Goal: Task Accomplishment & Management: Complete application form

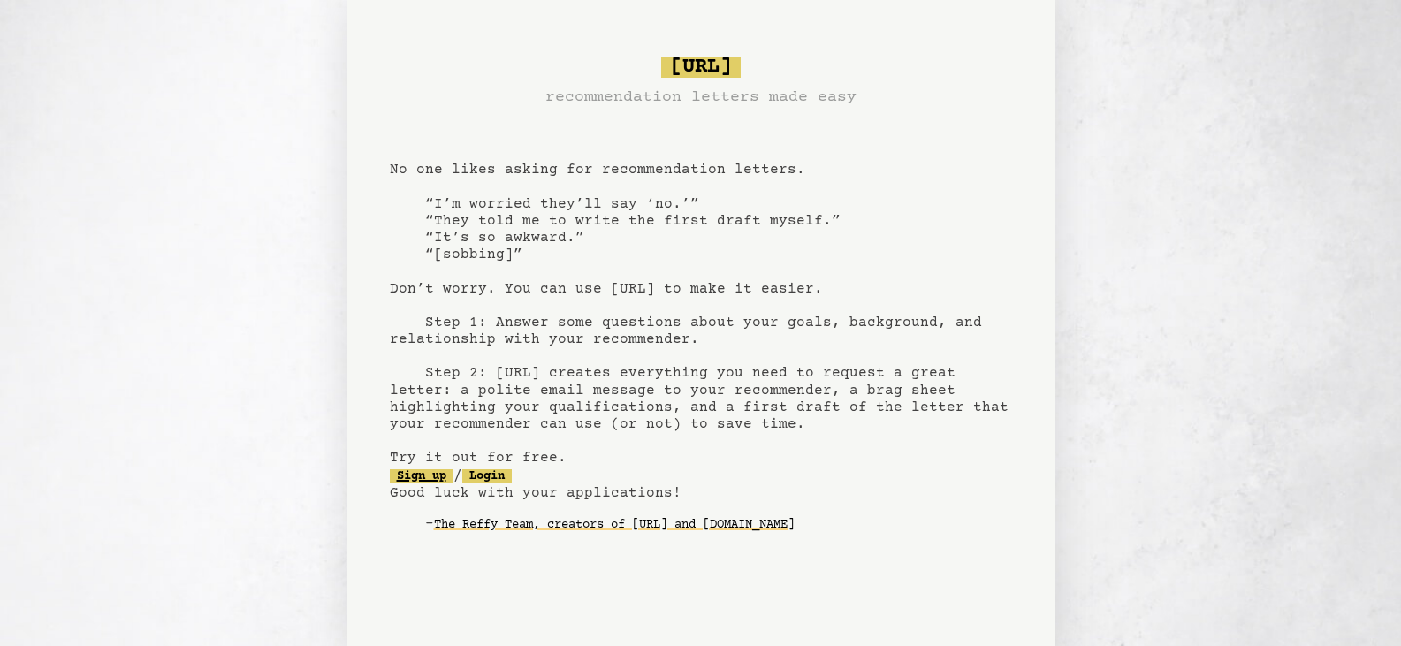
click at [443, 480] on link "Sign up" at bounding box center [422, 476] width 64 height 14
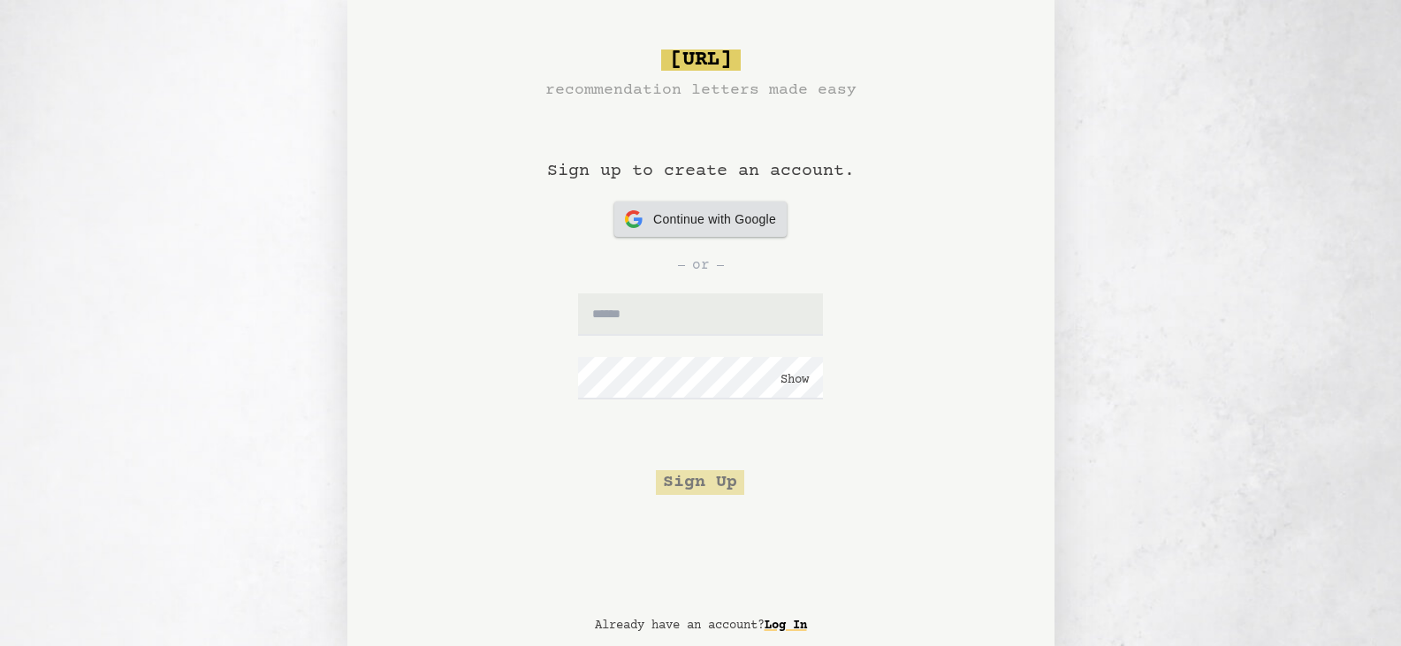
click at [651, 224] on div "Continue with Google Continue with Google" at bounding box center [700, 218] width 151 height 35
click at [781, 618] on link "Log In" at bounding box center [785, 626] width 42 height 28
click at [714, 222] on span "Continue with Google" at bounding box center [714, 219] width 123 height 19
